Goal: Find specific fact: Find contact information

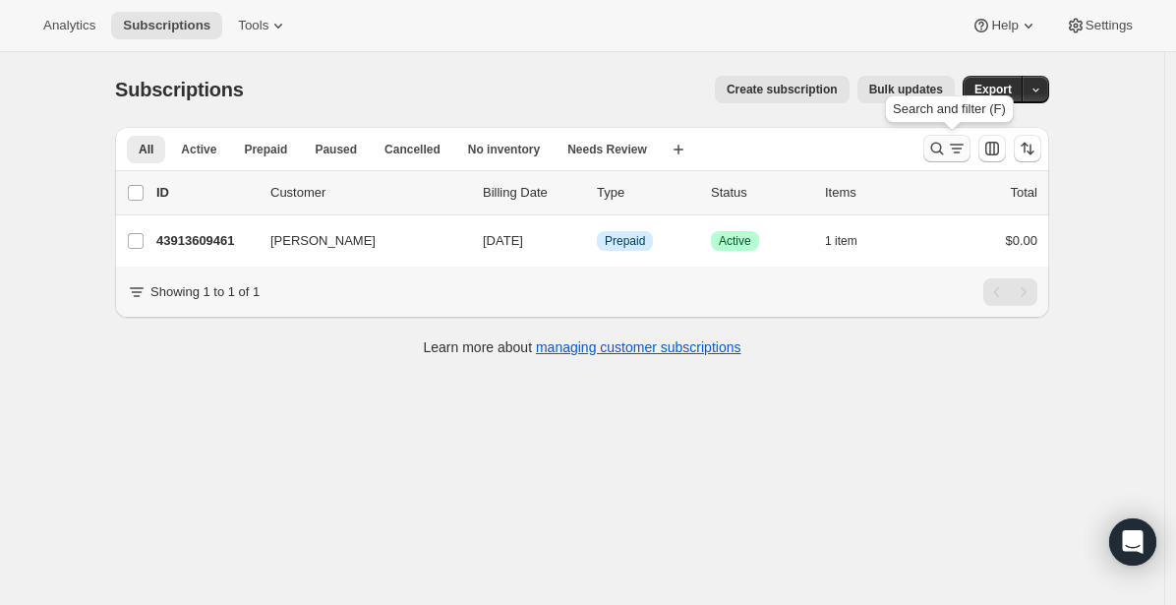
click at [947, 150] on icon "Search and filter results" at bounding box center [937, 149] width 20 height 20
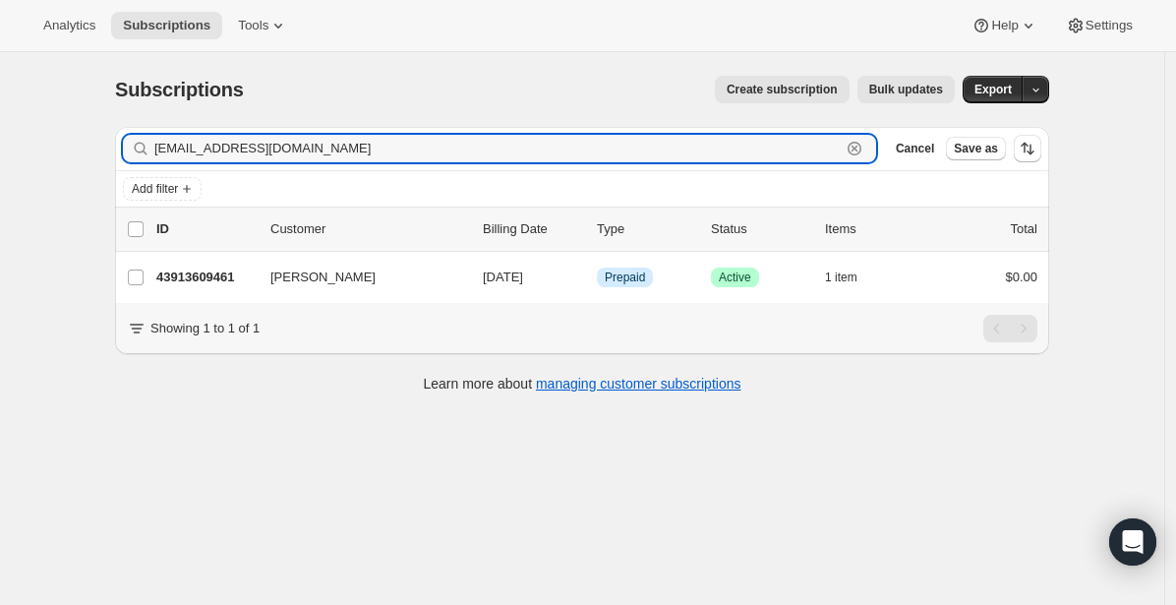
click at [858, 147] on icon "button" at bounding box center [855, 149] width 7 height 7
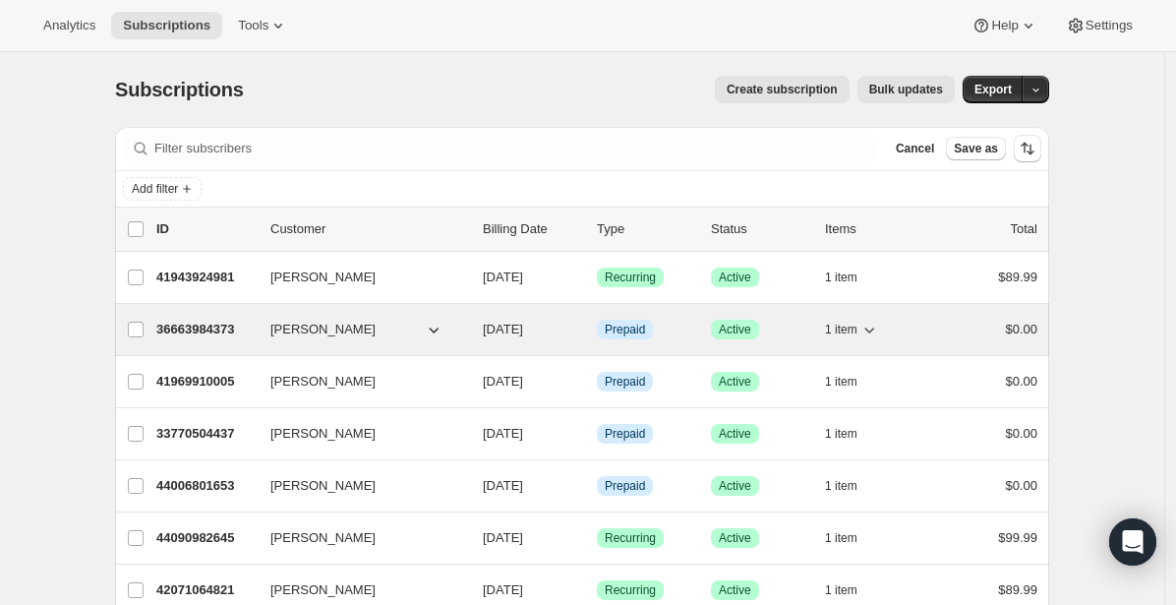
click at [209, 323] on p "36663984373" at bounding box center [205, 330] width 98 height 20
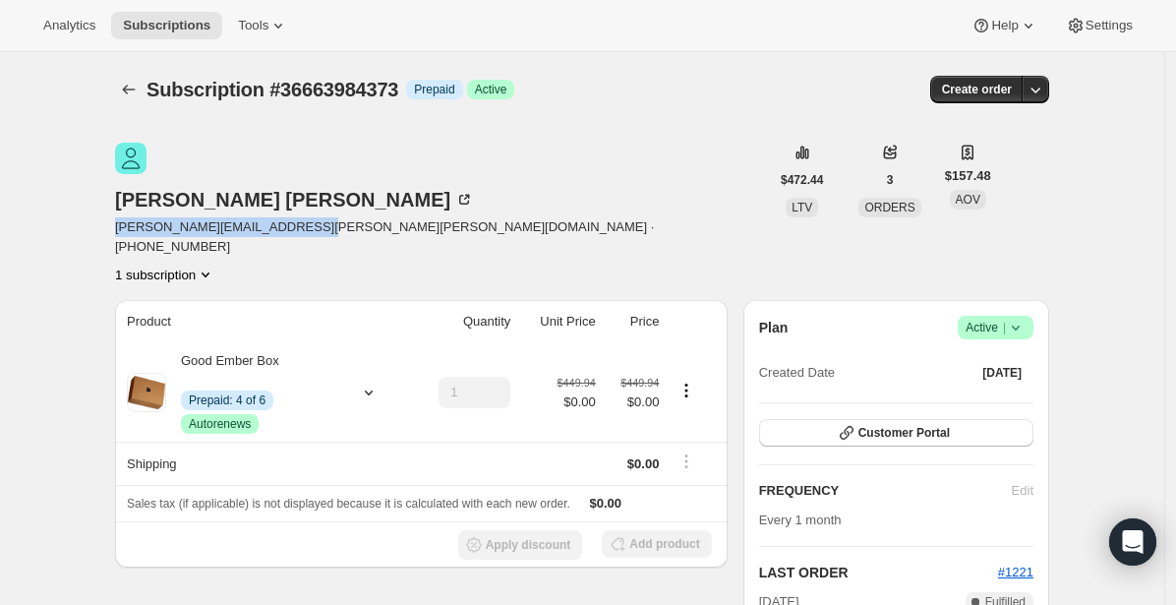
drag, startPoint x: 167, startPoint y: 178, endPoint x: 383, endPoint y: 181, distance: 216.3
click at [364, 217] on span "morgan.ivor.johnson@gmail.com · +17808826145" at bounding box center [442, 236] width 654 height 39
copy span "morgan.ivor.johnson@gmail.com"
click at [130, 87] on icon "Subscriptions" at bounding box center [129, 90] width 20 height 20
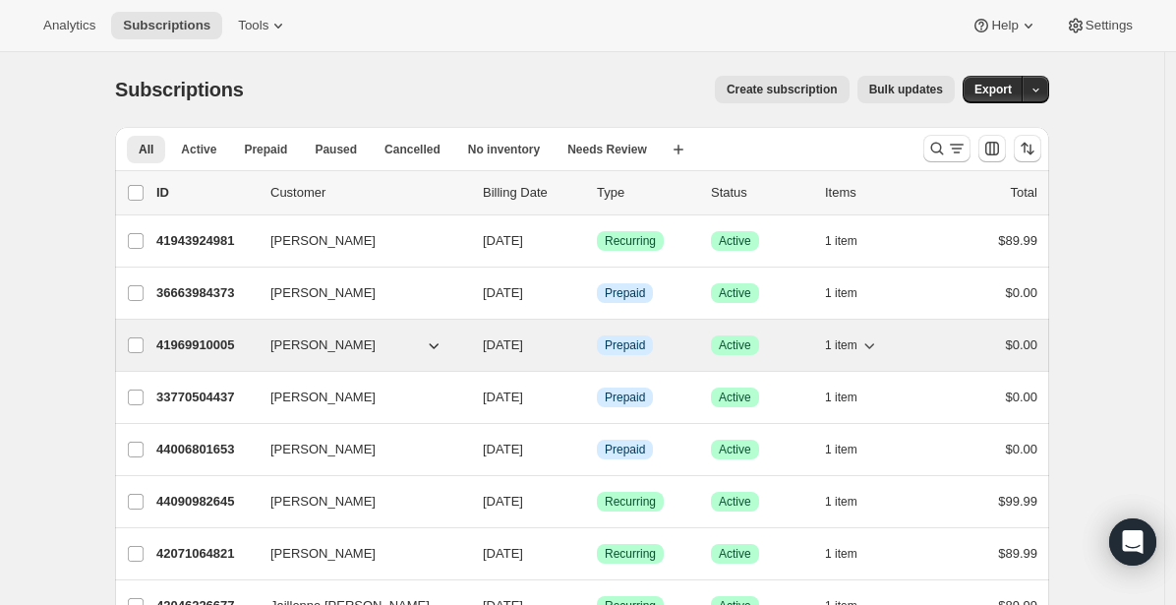
click at [204, 343] on p "41969910005" at bounding box center [205, 345] width 98 height 20
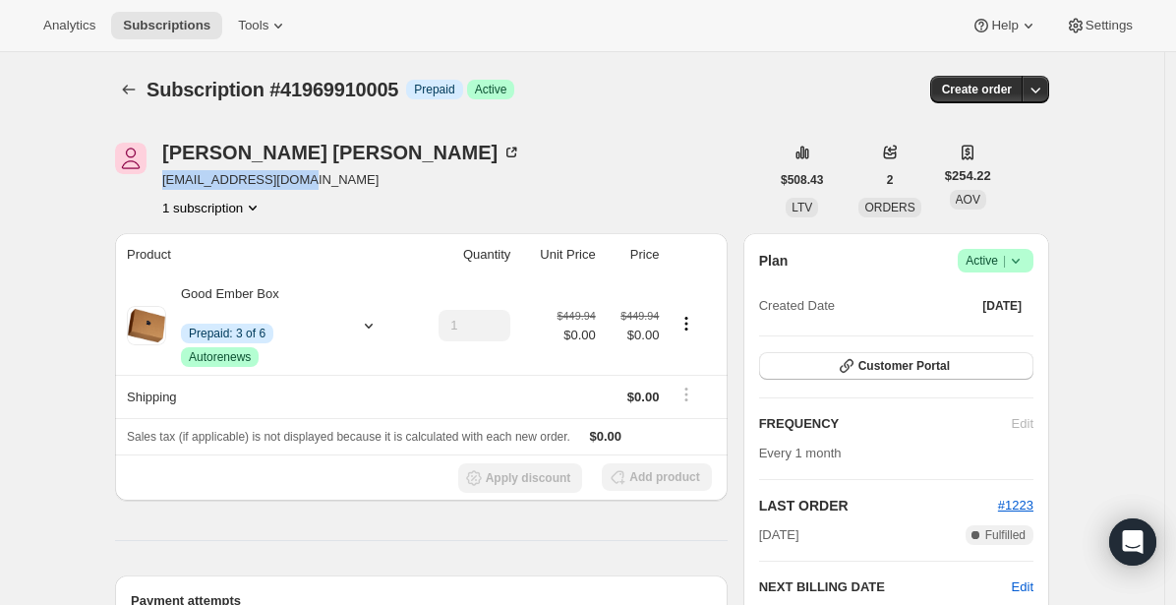
drag, startPoint x: 168, startPoint y: 178, endPoint x: 330, endPoint y: 188, distance: 162.5
click at [330, 188] on div "Emilee Lozecki jordandoke@gmail.com 1 subscription" at bounding box center [442, 180] width 654 height 75
copy span "jordandoke@gmail.com"
click at [138, 85] on icon "Subscriptions" at bounding box center [129, 90] width 20 height 20
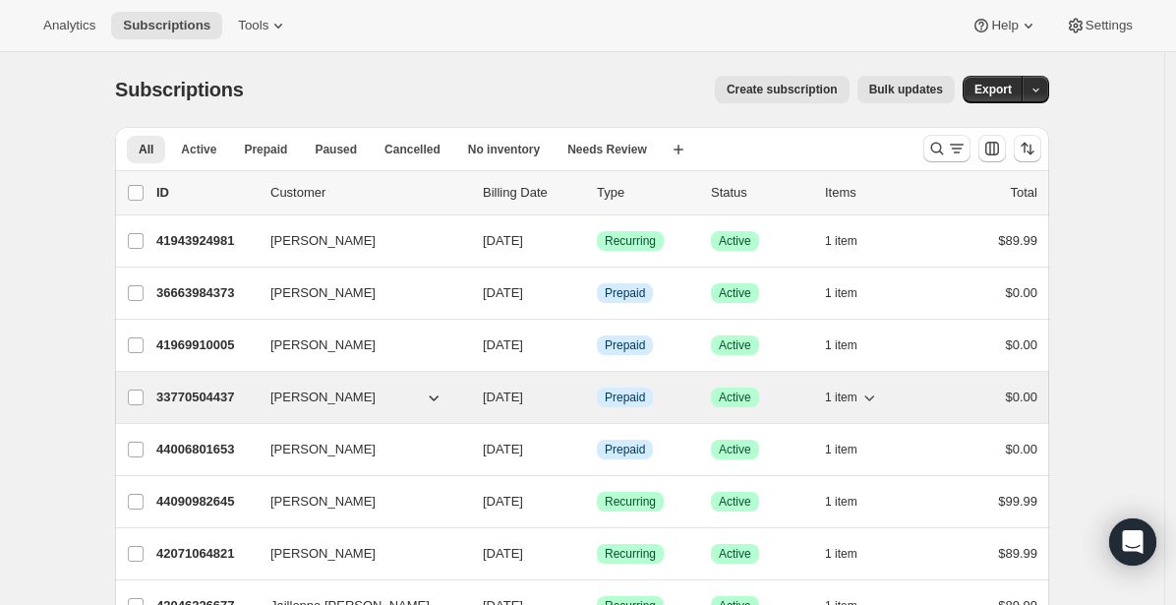
click at [190, 400] on p "33770504437" at bounding box center [205, 397] width 98 height 20
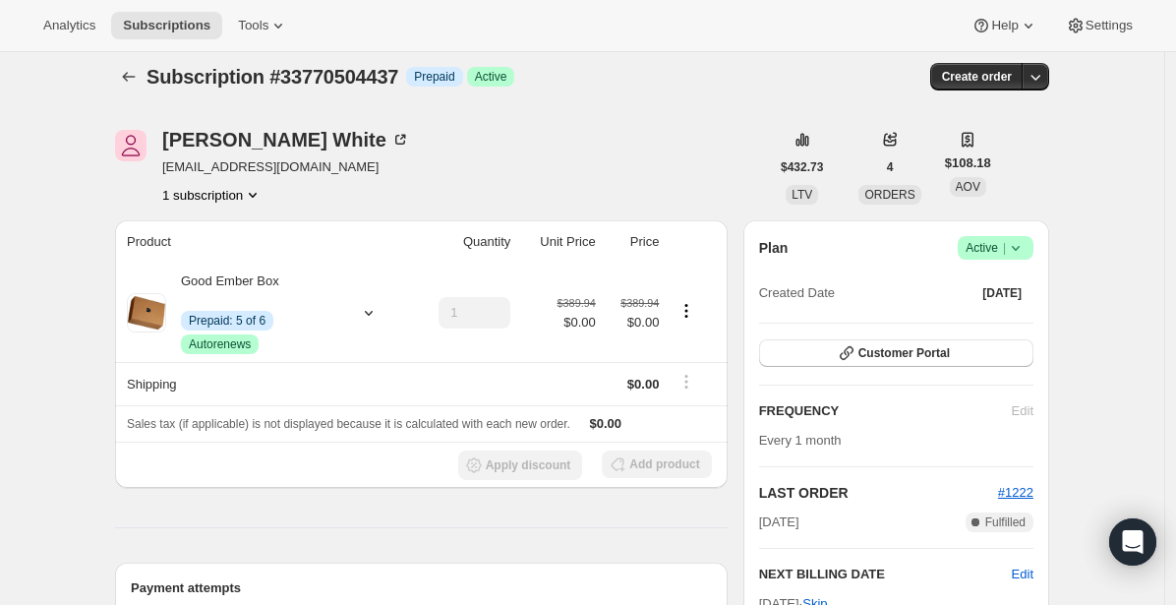
scroll to position [30, 0]
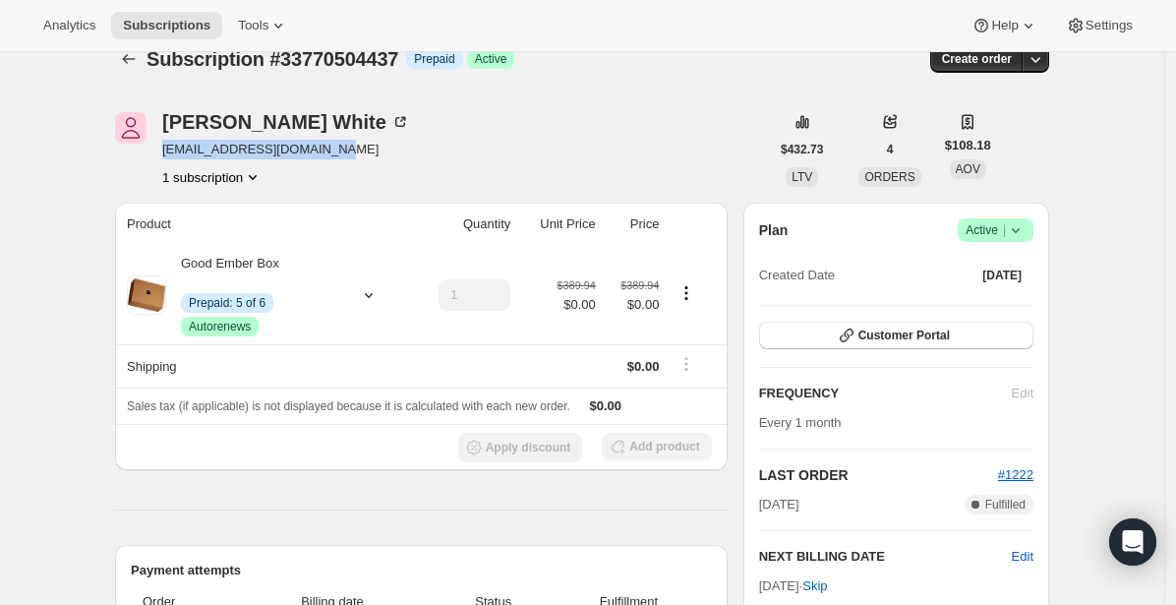
drag, startPoint x: 167, startPoint y: 150, endPoint x: 362, endPoint y: 150, distance: 194.7
click at [362, 150] on div "James White jbradleywhite14@gmail.com 1 subscription" at bounding box center [442, 149] width 654 height 75
copy span "jbradleywhite14@gmail.com"
click at [130, 64] on icon "Subscriptions" at bounding box center [129, 59] width 20 height 20
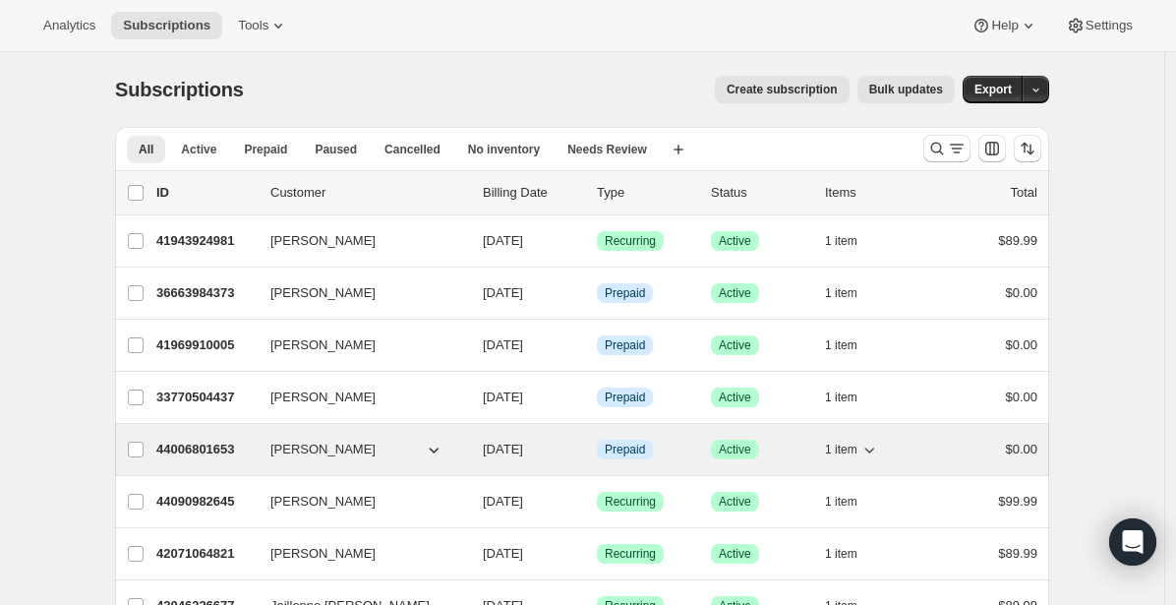
click at [220, 448] on p "44006801653" at bounding box center [205, 450] width 98 height 20
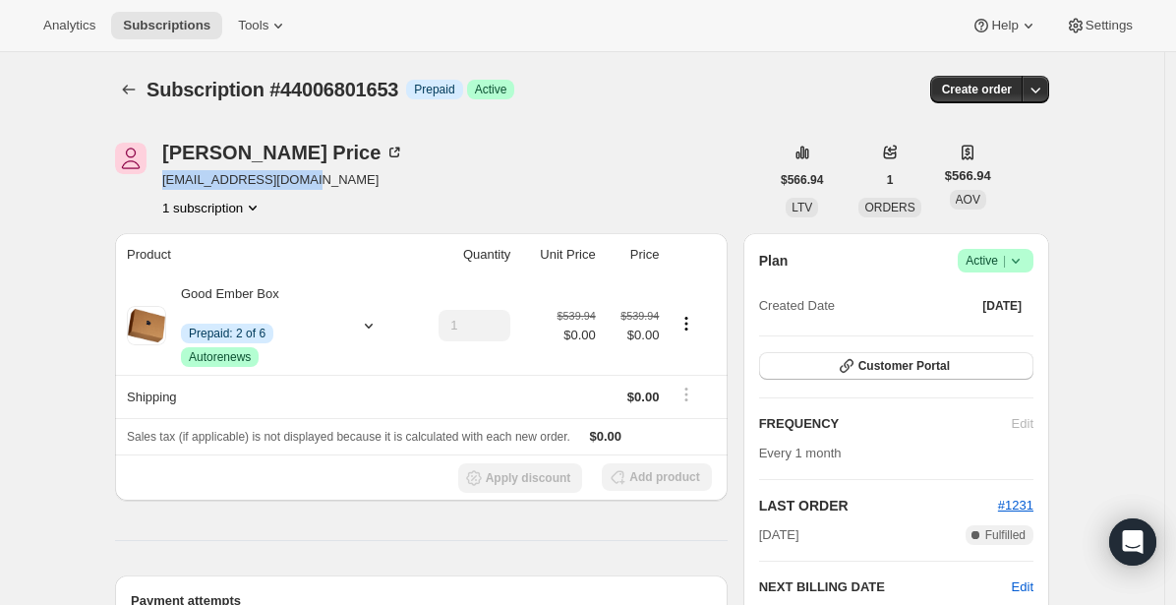
drag, startPoint x: 168, startPoint y: 180, endPoint x: 331, endPoint y: 184, distance: 163.3
click at [331, 184] on div "Jeremy Price Ninja1249@hotmail.com 1 subscription" at bounding box center [442, 180] width 654 height 75
copy span "Ninja1249@hotmail.com"
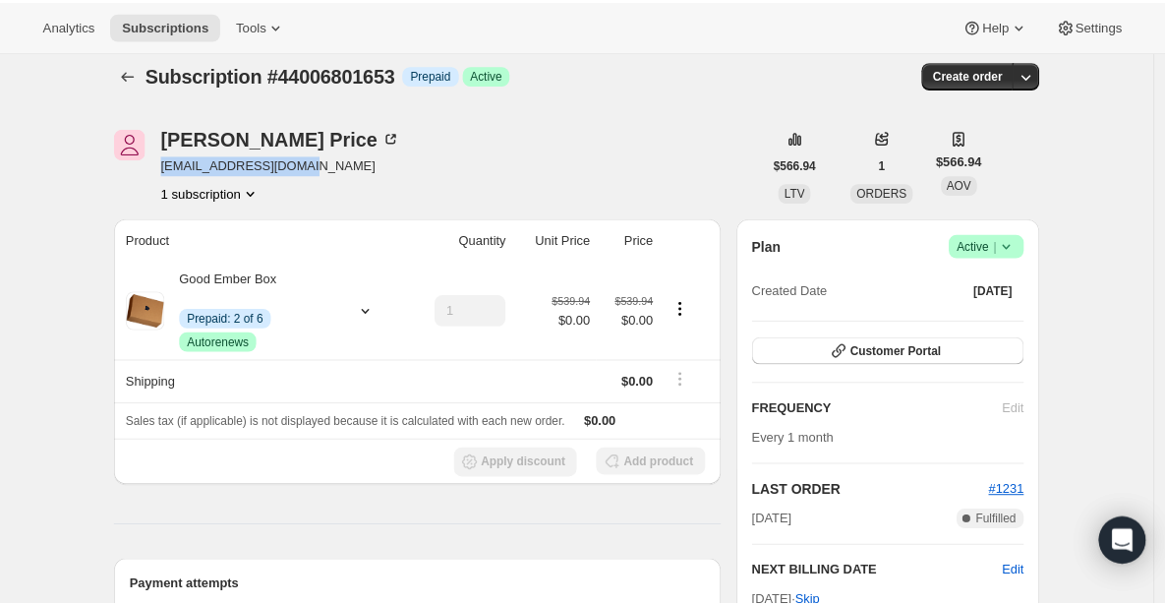
scroll to position [13, 0]
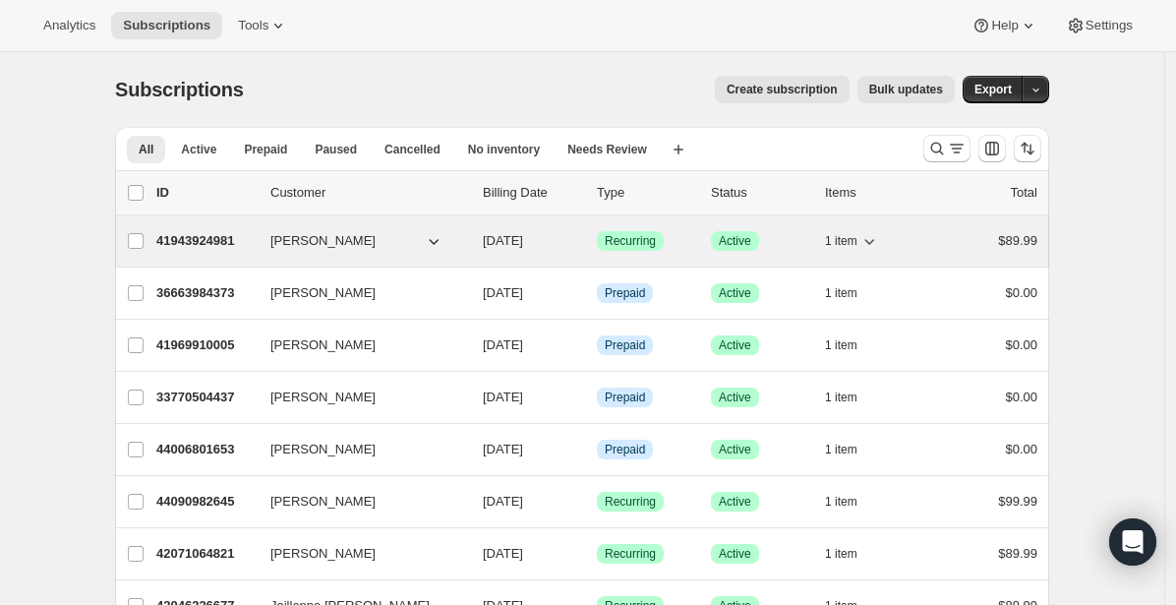
click at [185, 239] on p "41943924981" at bounding box center [205, 241] width 98 height 20
